Goal: Navigation & Orientation: Find specific page/section

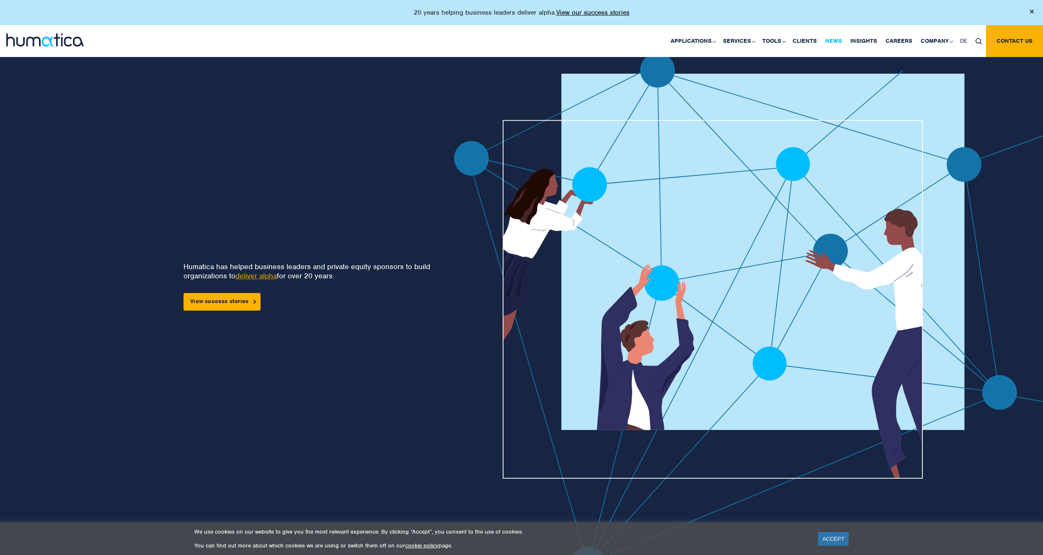
click at [835, 39] on link "News" at bounding box center [833, 41] width 25 height 32
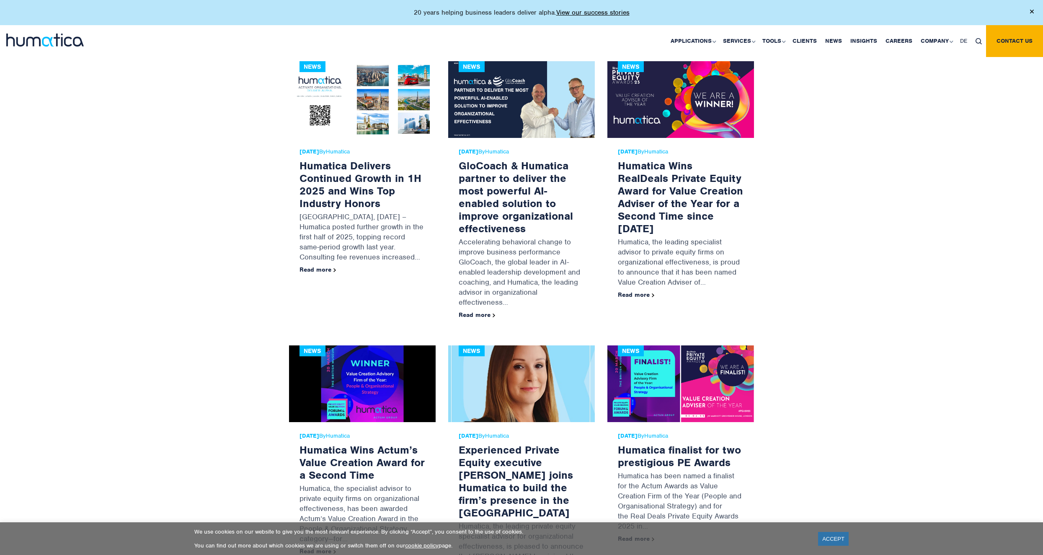
scroll to position [473, 0]
